Goal: Communication & Community: Participate in discussion

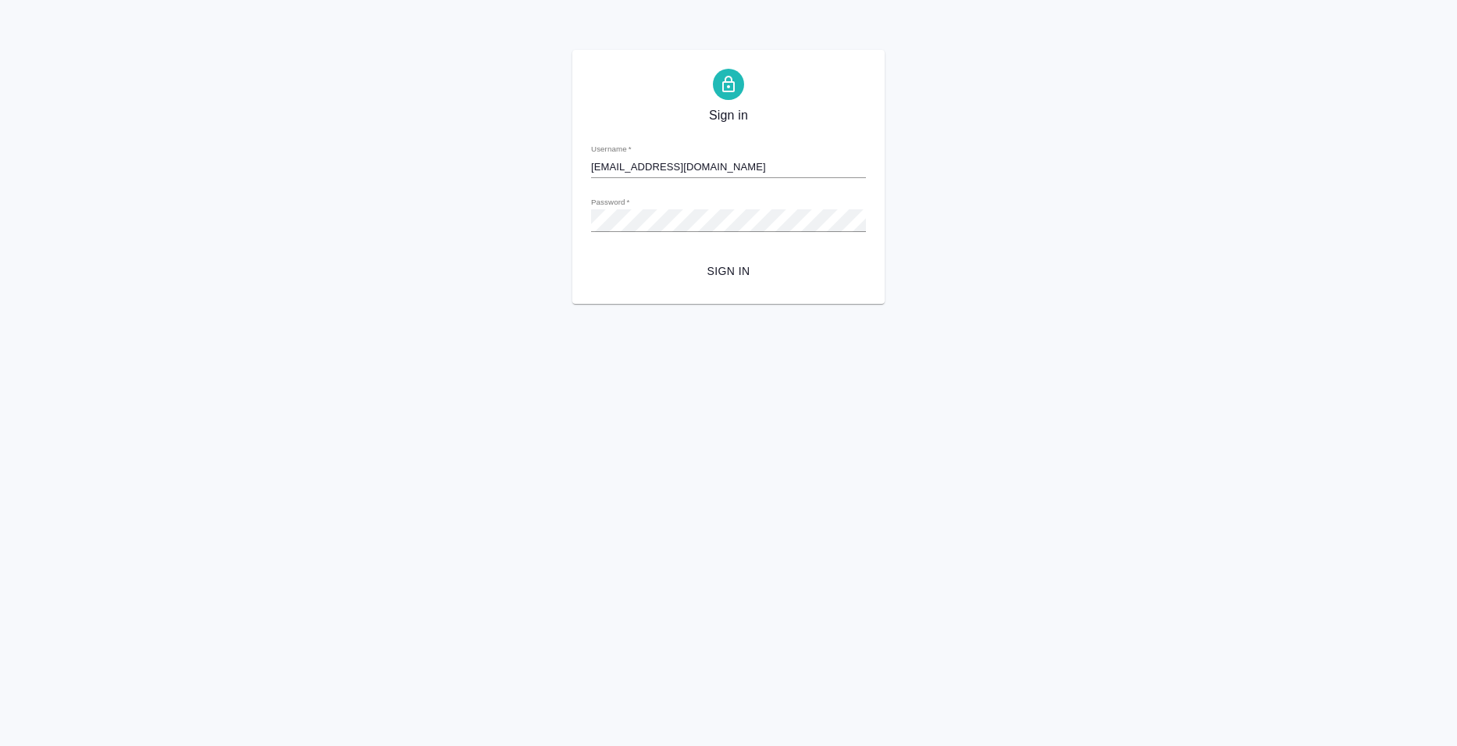
click at [718, 274] on span "Sign in" at bounding box center [729, 272] width 250 height 20
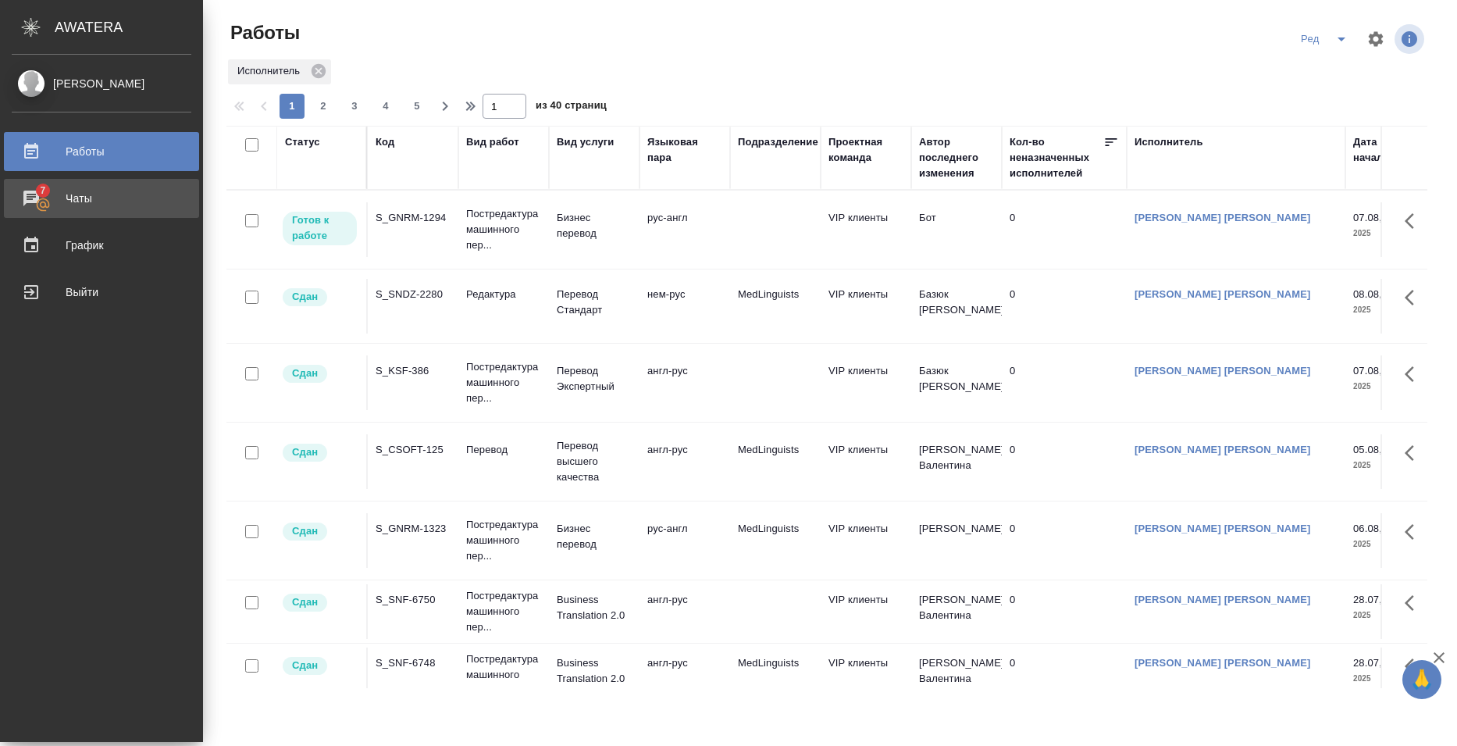
click at [85, 198] on div "Чаты" at bounding box center [102, 198] width 180 height 23
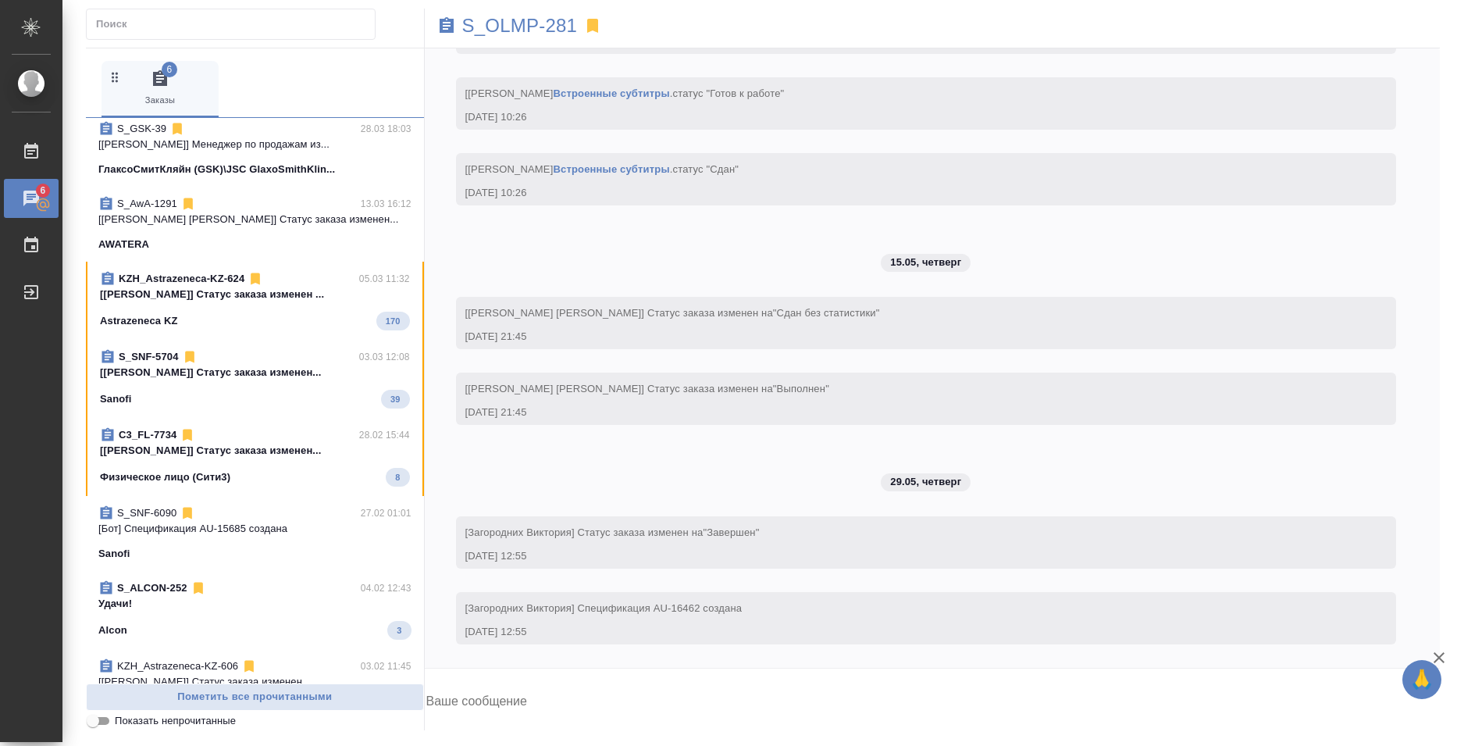
scroll to position [312, 0]
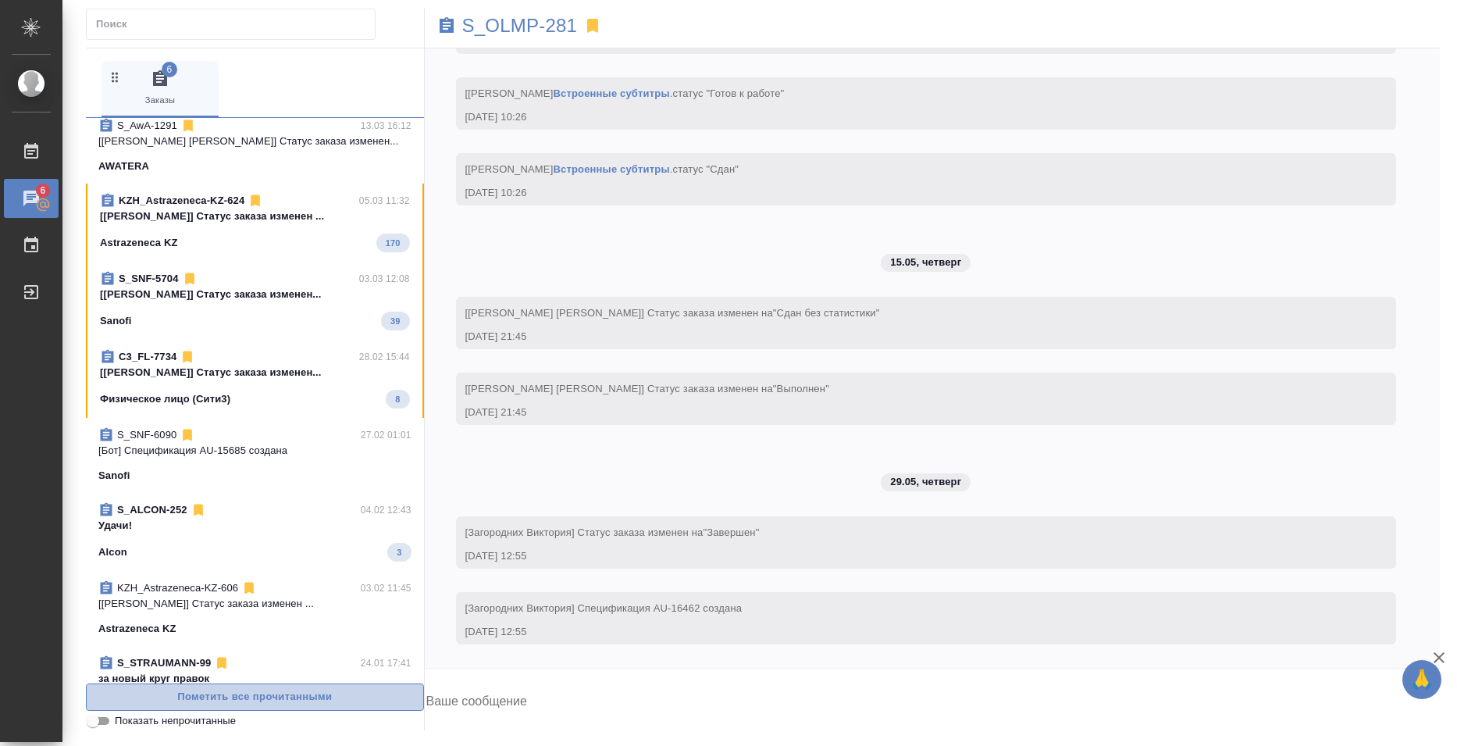
click at [230, 698] on span "Пометить все прочитанными" at bounding box center [254, 697] width 321 height 18
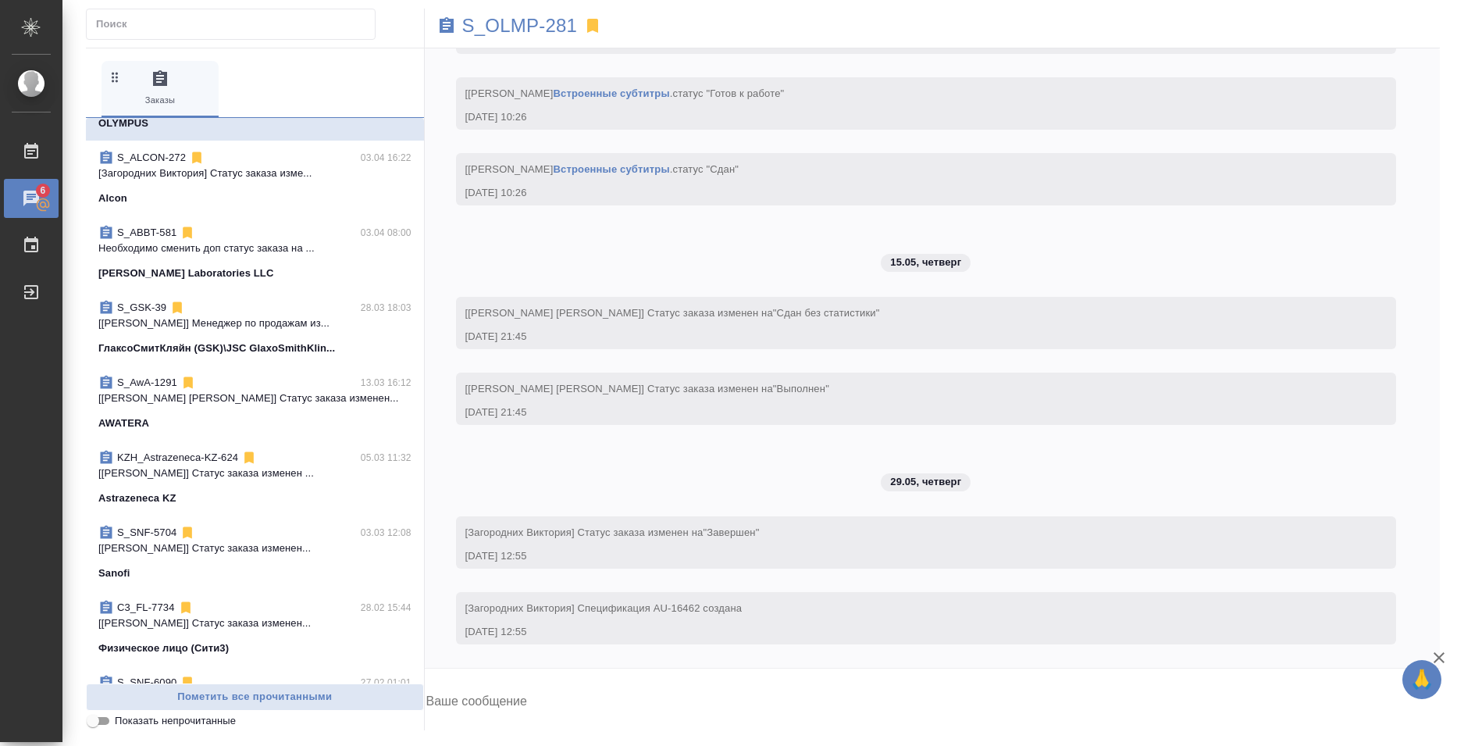
scroll to position [0, 0]
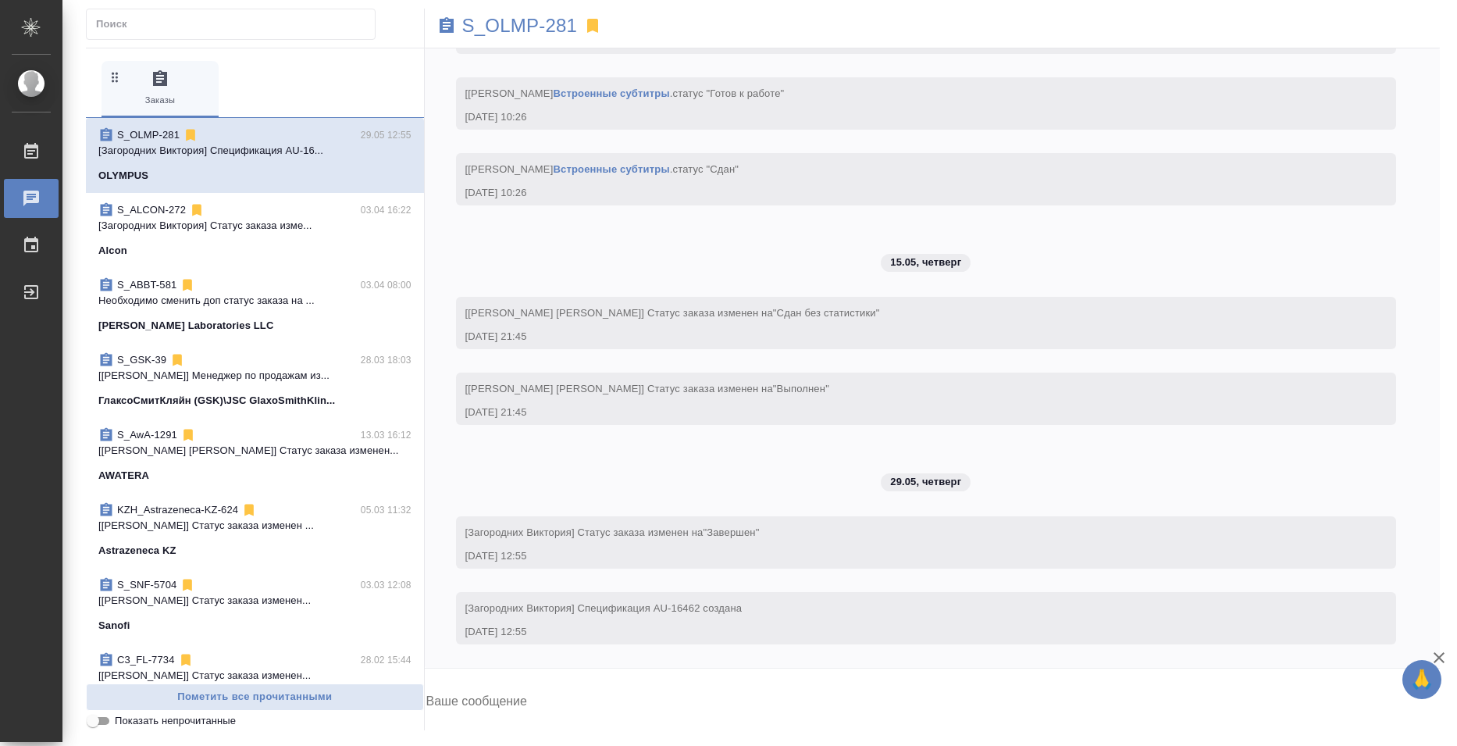
click at [118, 73] on icon "button" at bounding box center [115, 76] width 15 height 15
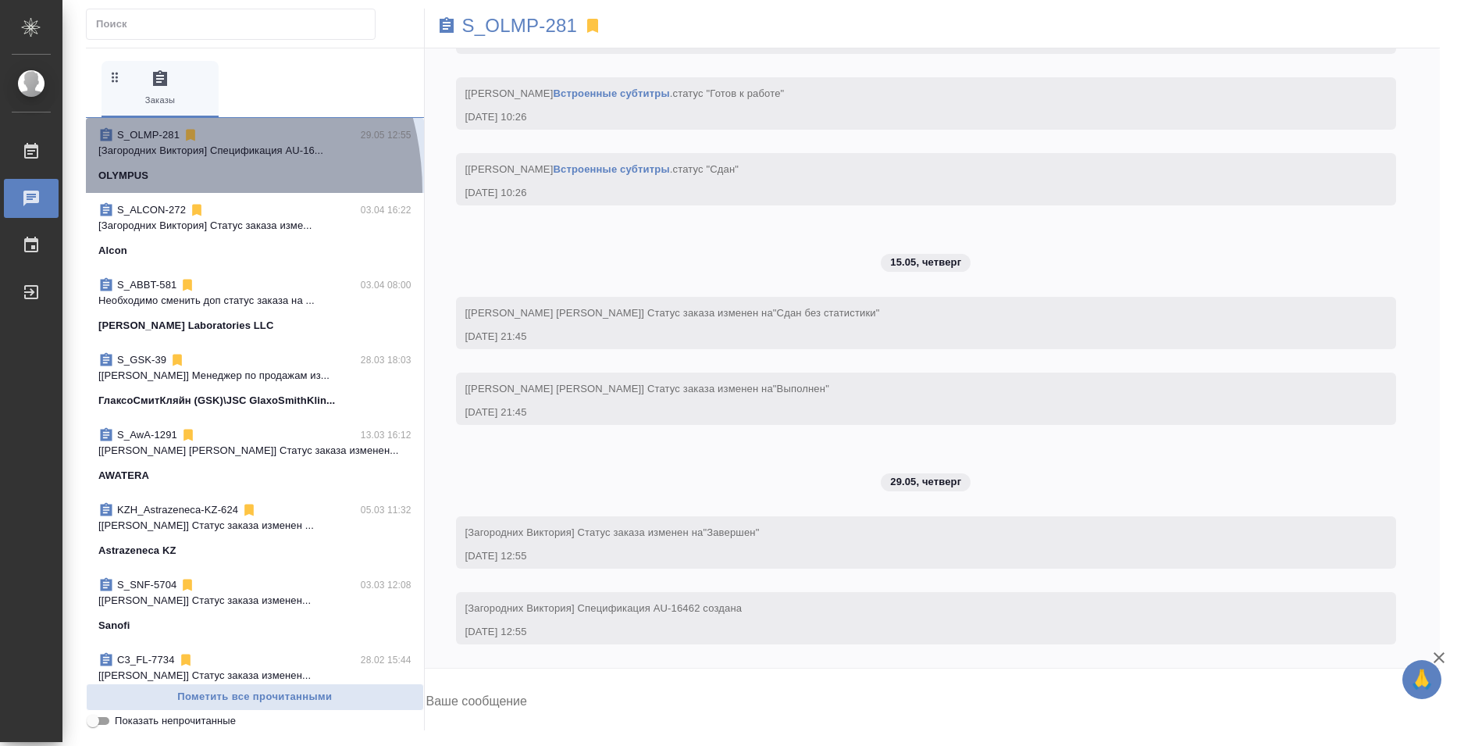
drag, startPoint x: 133, startPoint y: 191, endPoint x: 135, endPoint y: 166, distance: 25.1
click at [134, 162] on div "S_OLMP-281 29.05 12:55 [Загородних Виктория] Спецификация AU-16... OLYMPUS" at bounding box center [255, 155] width 338 height 75
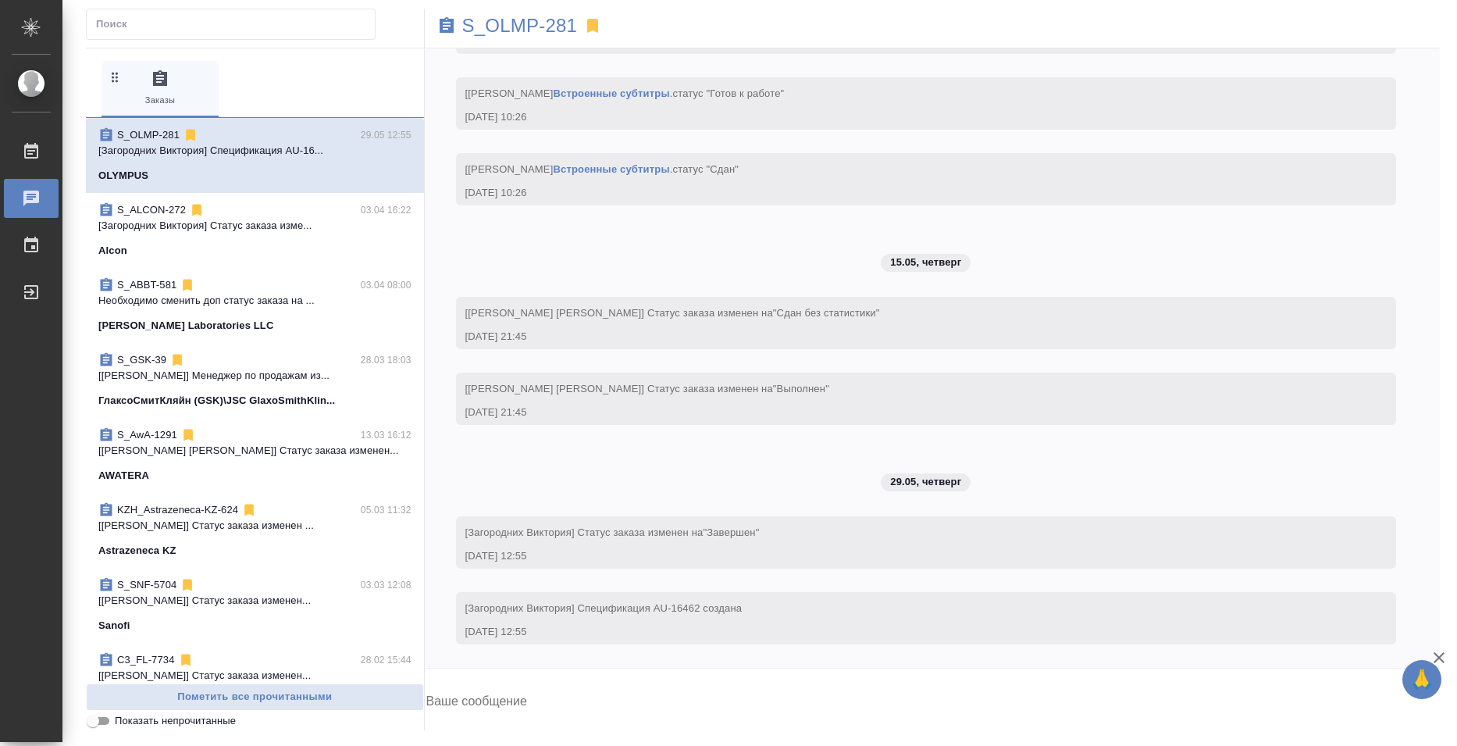
drag, startPoint x: 147, startPoint y: 247, endPoint x: 158, endPoint y: 327, distance: 81.2
click at [158, 331] on div "S_OLMP-281 29.05 12:55 [Загородних Виктория] Спецификация AU-16... OLYMPUS S_AL…" at bounding box center [255, 400] width 338 height 565
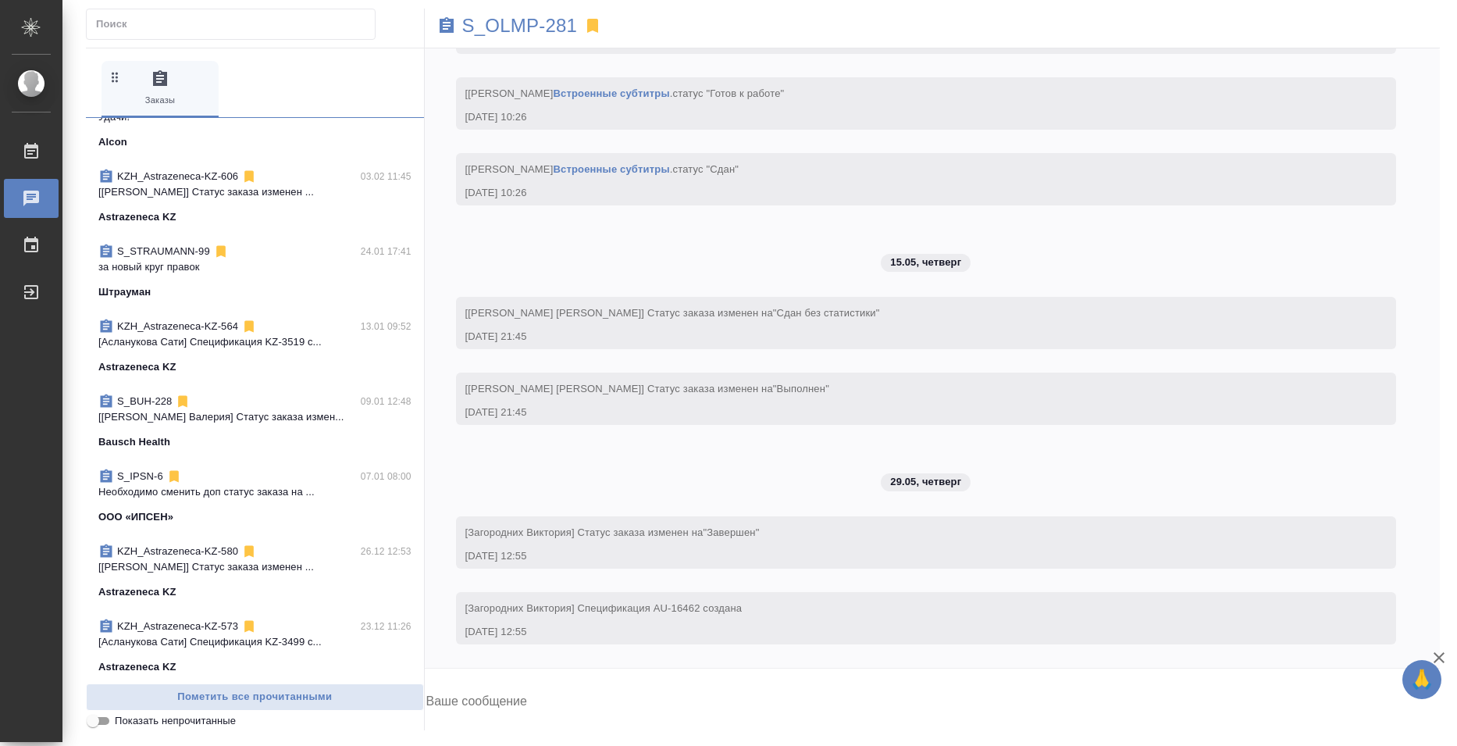
scroll to position [781, 0]
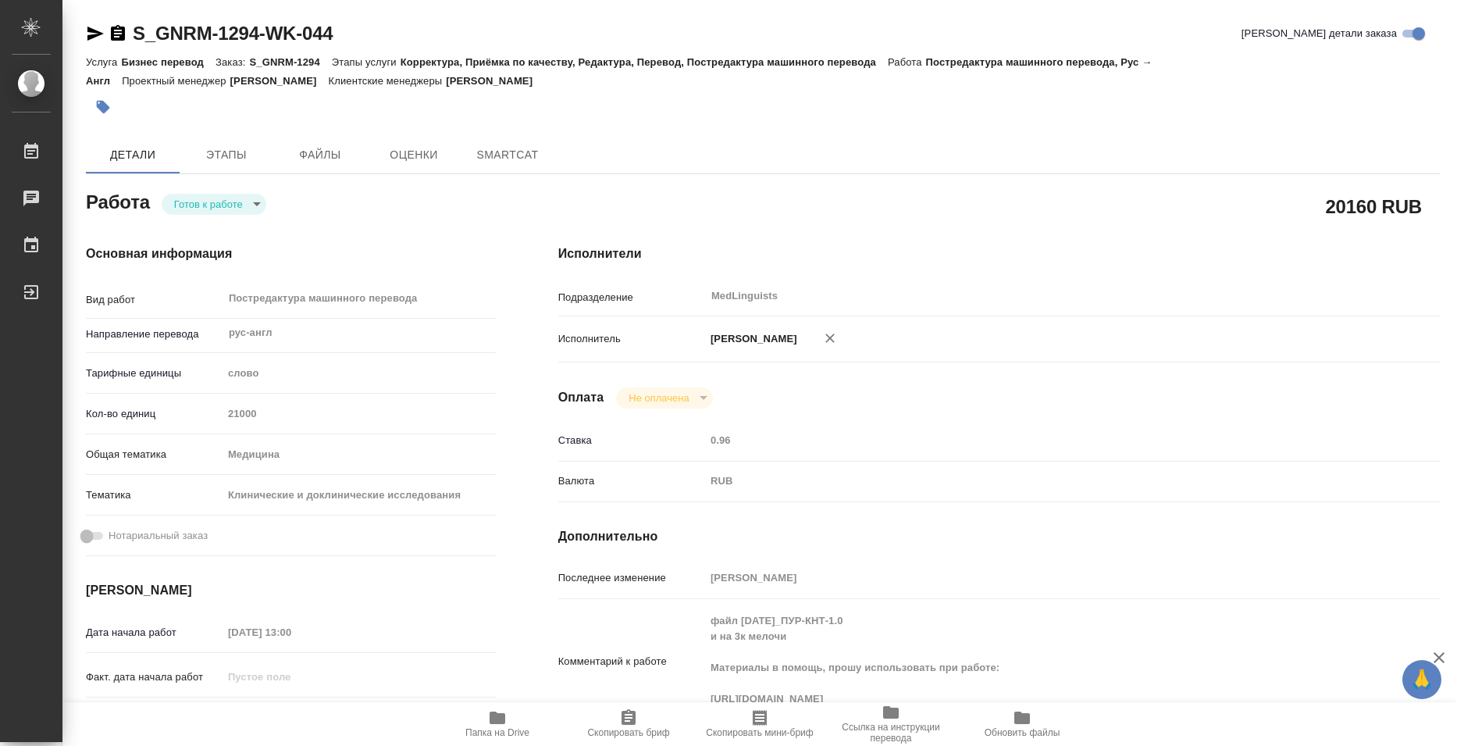
type textarea "x"
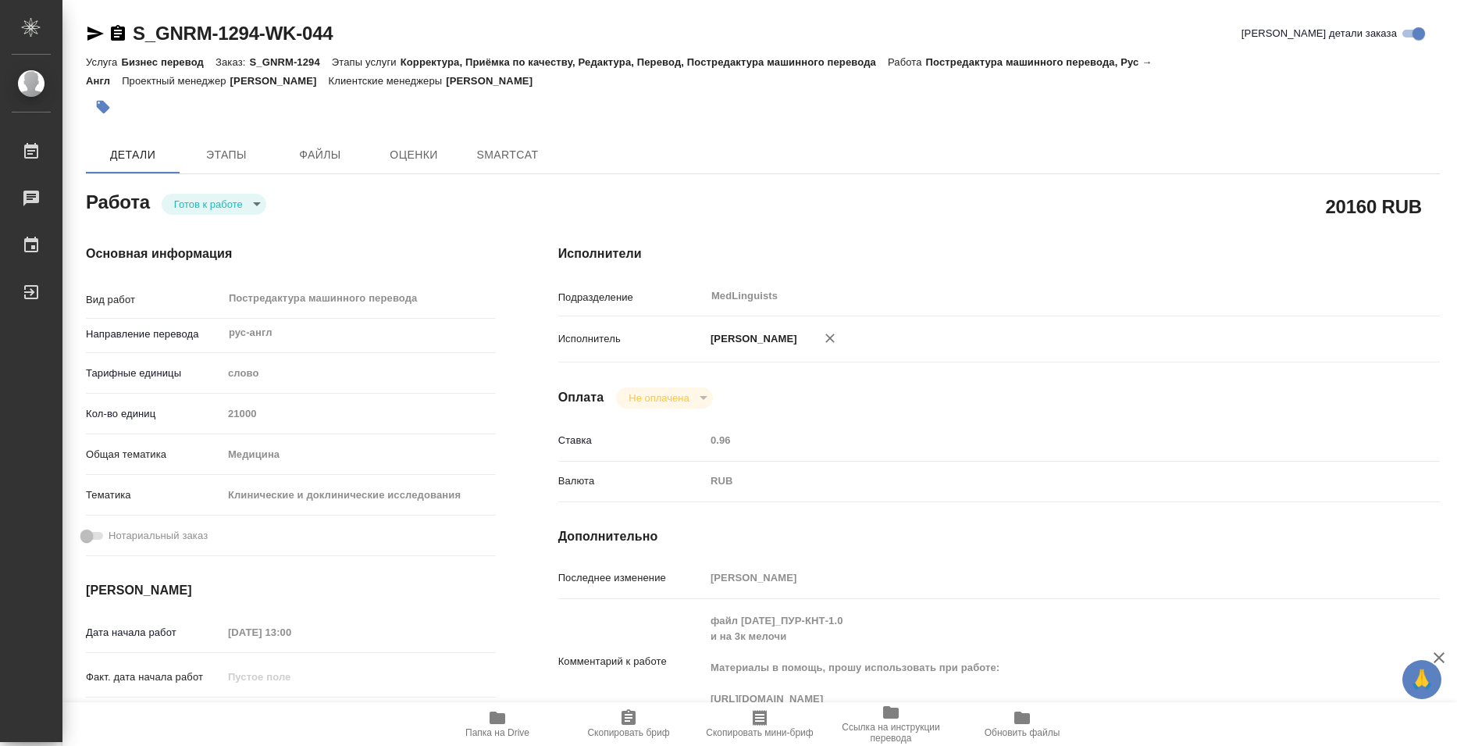
type textarea "x"
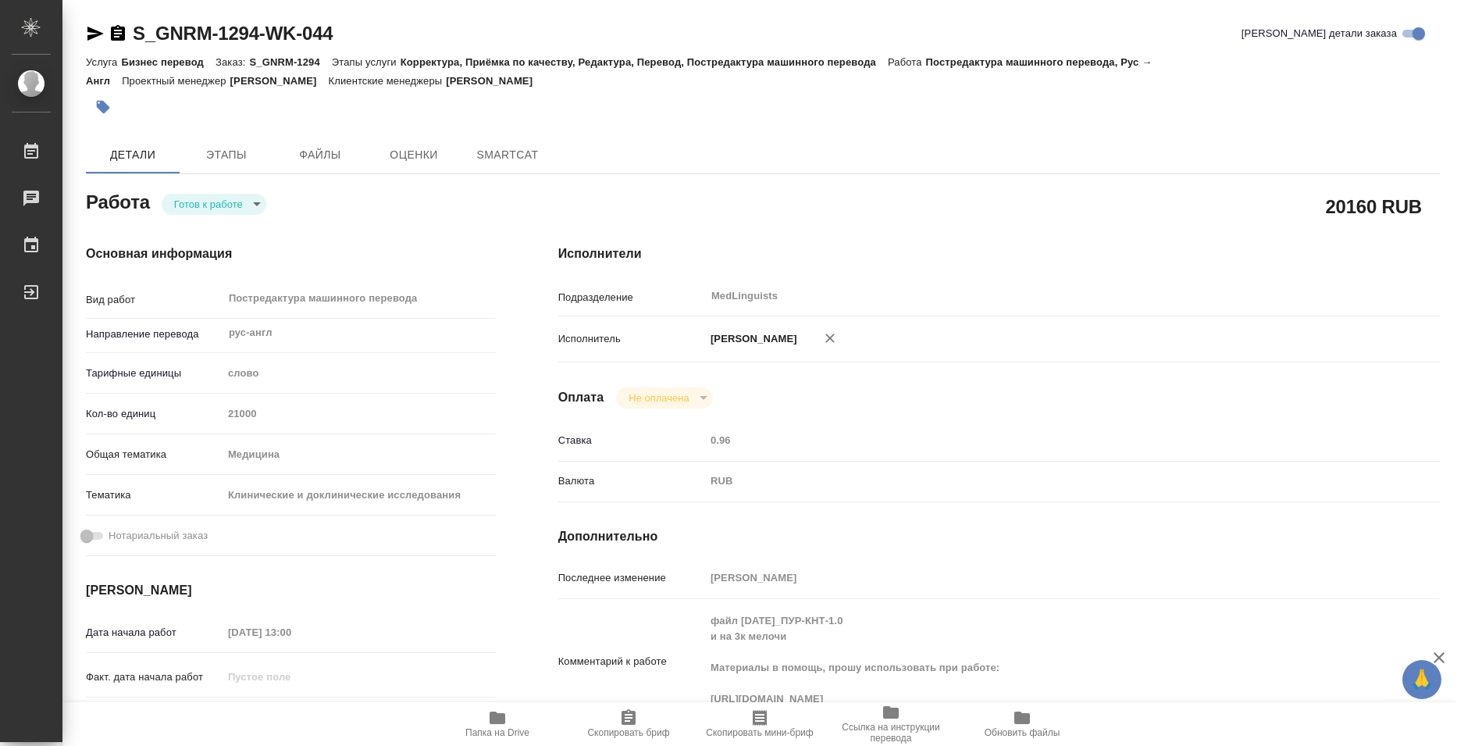
type textarea "x"
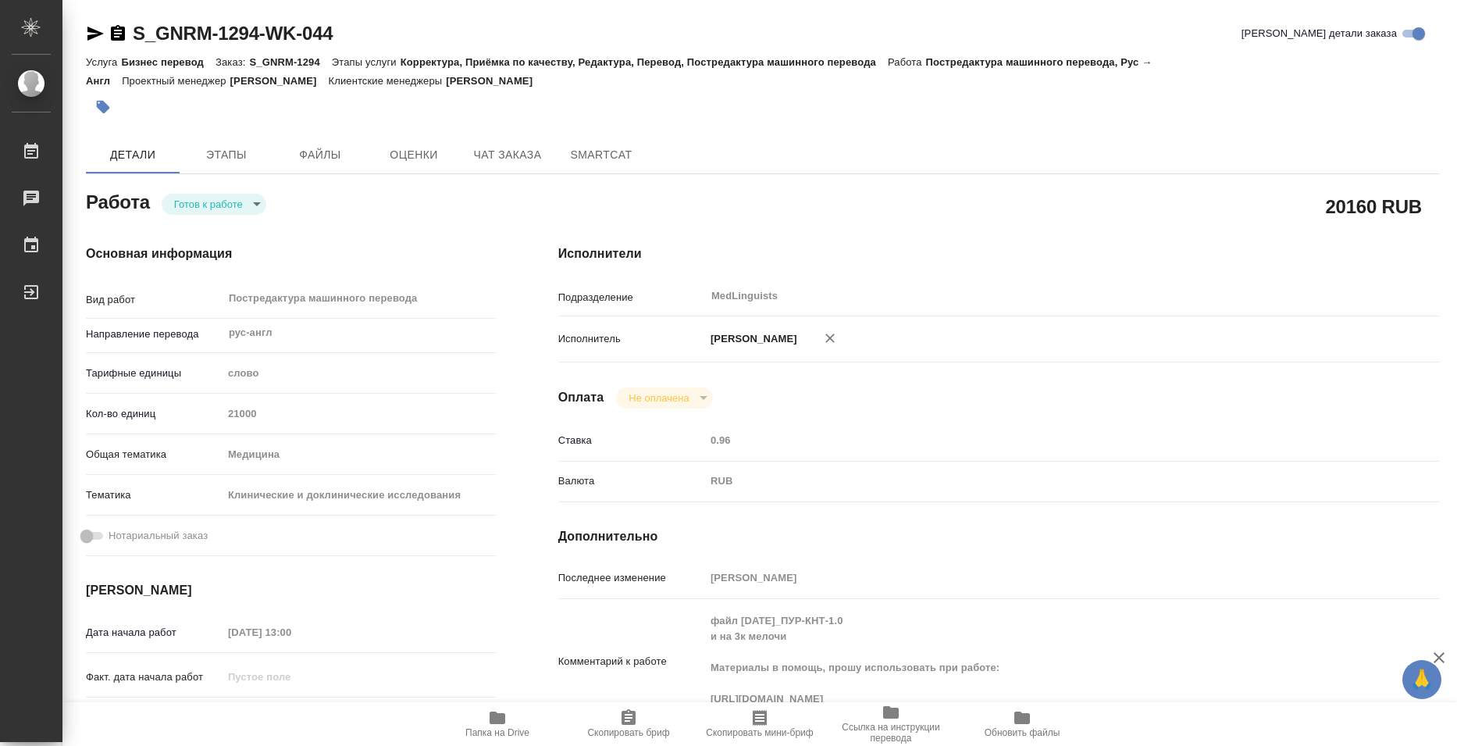
type textarea "x"
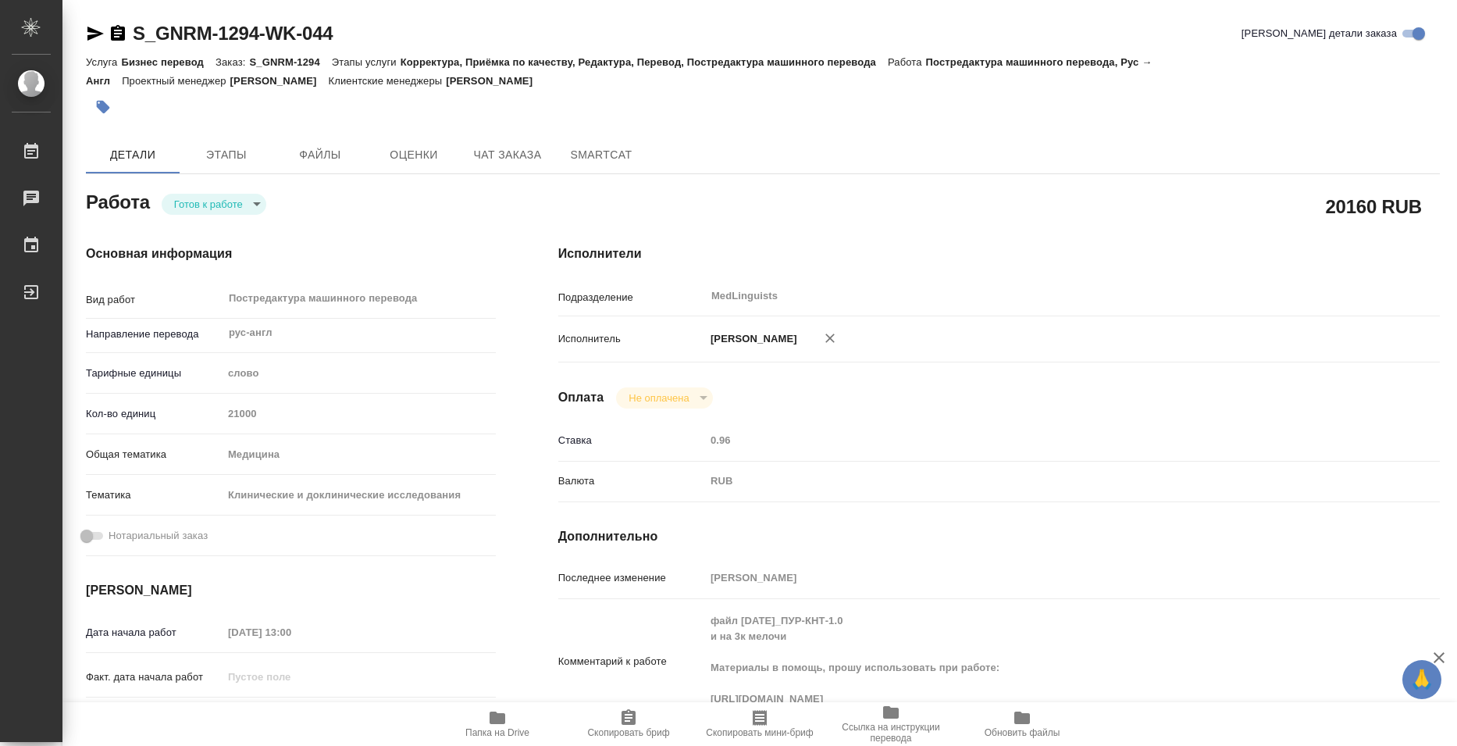
type textarea "x"
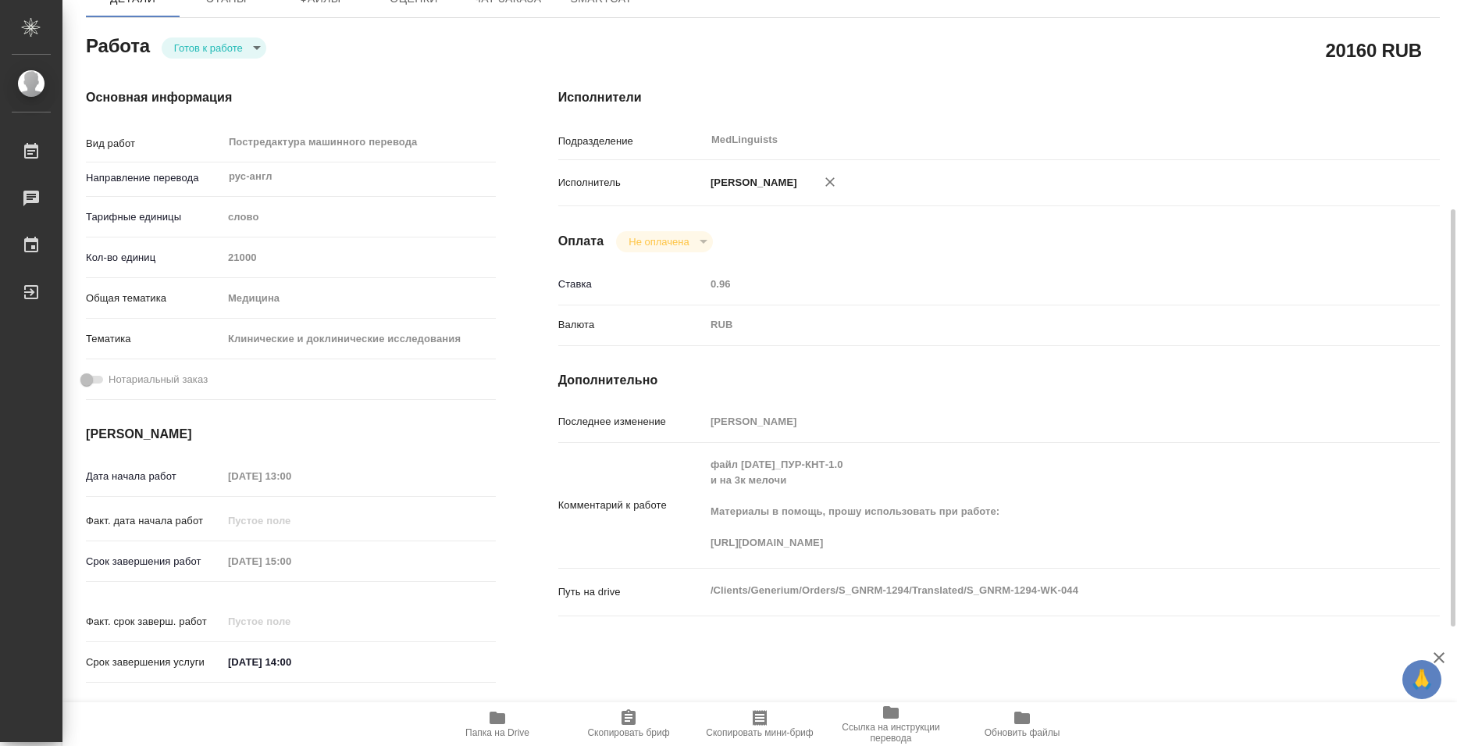
scroll to position [234, 0]
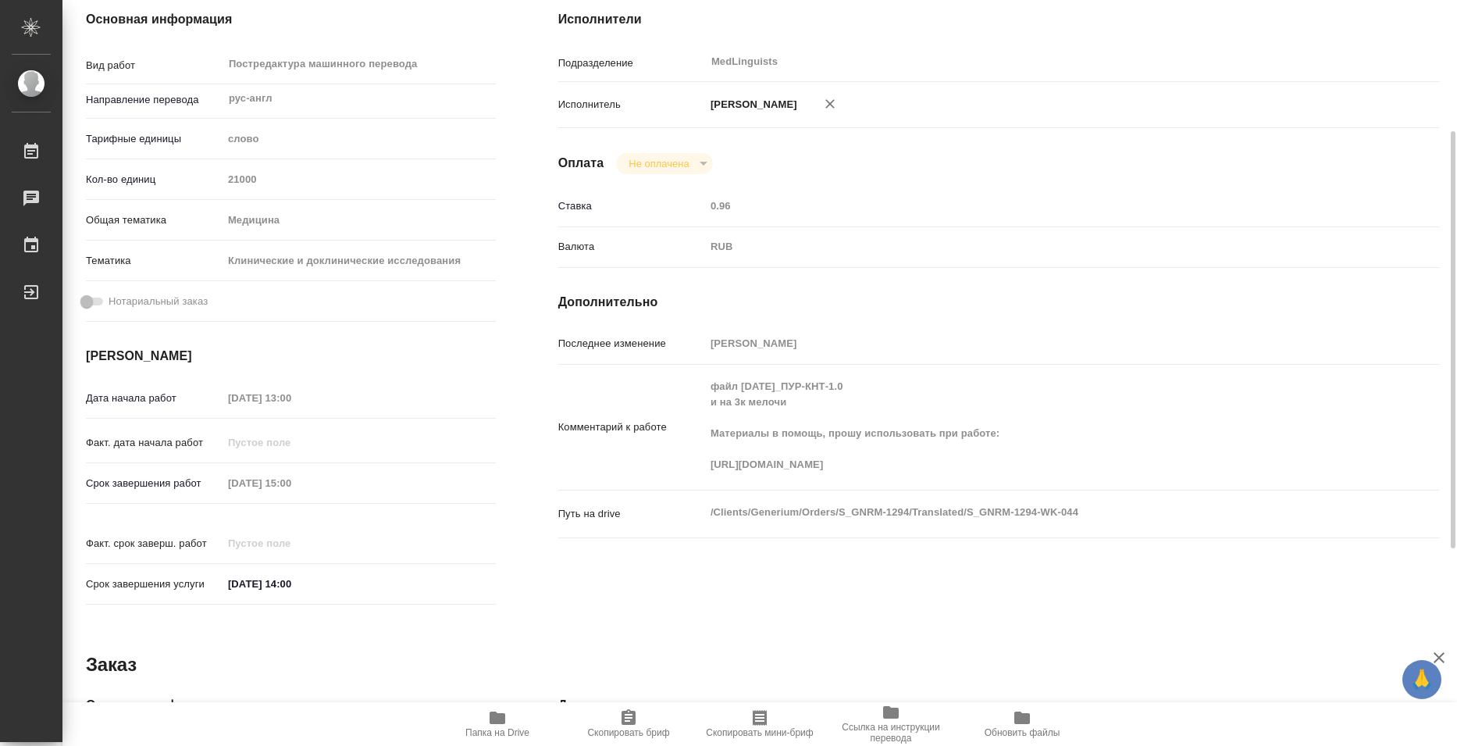
click at [504, 738] on button "Папка на Drive" at bounding box center [497, 724] width 131 height 44
